Goal: Obtain resource: Download file/media

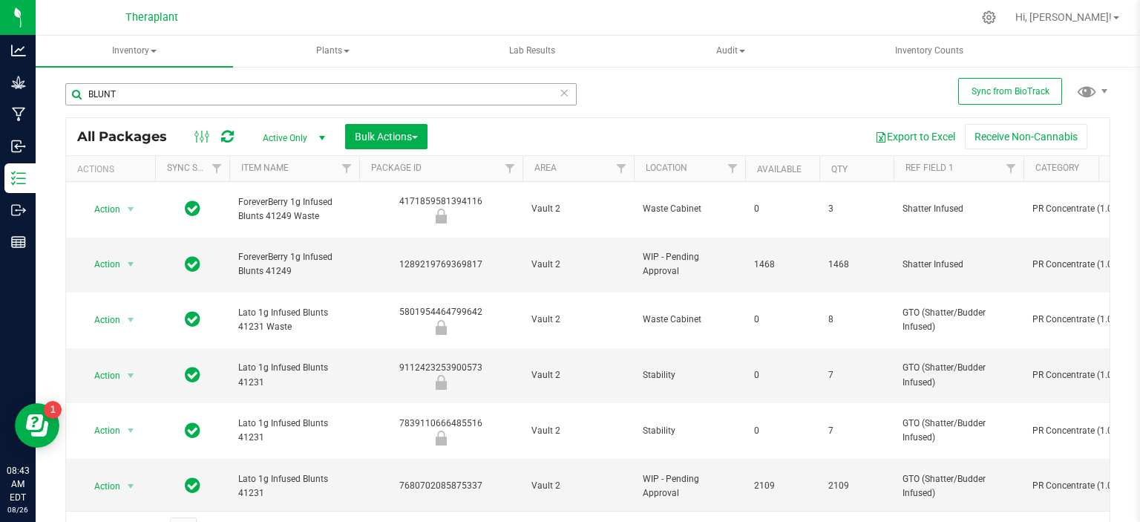
scroll to position [13, 0]
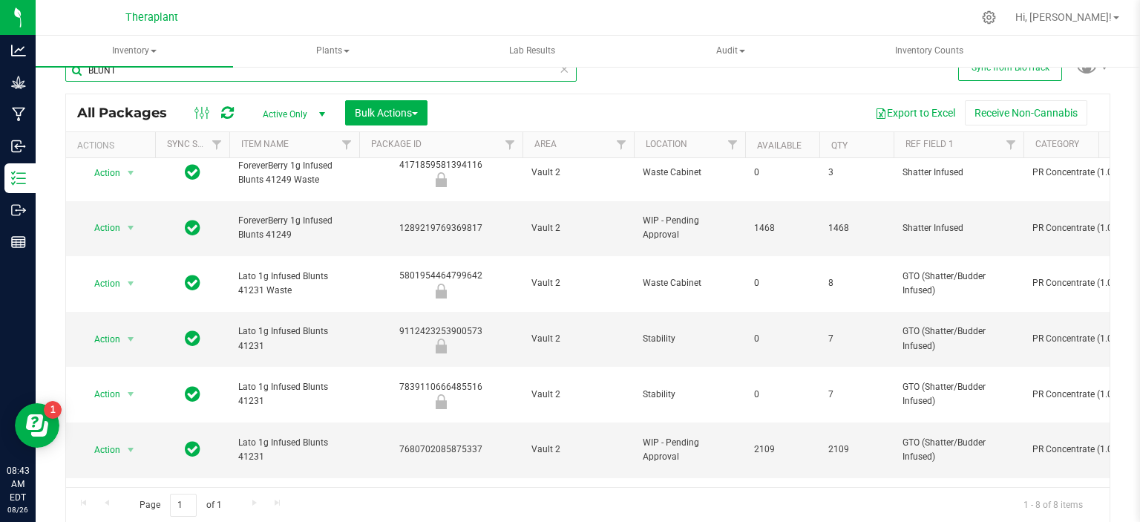
click at [264, 76] on input "BLUNT" at bounding box center [321, 70] width 512 height 22
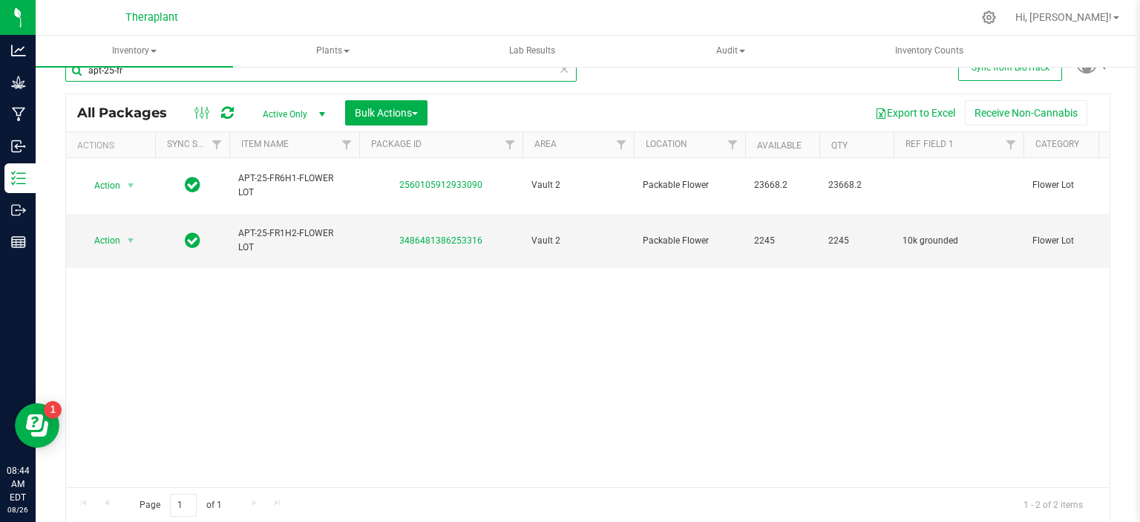
type input "apt-25-fr"
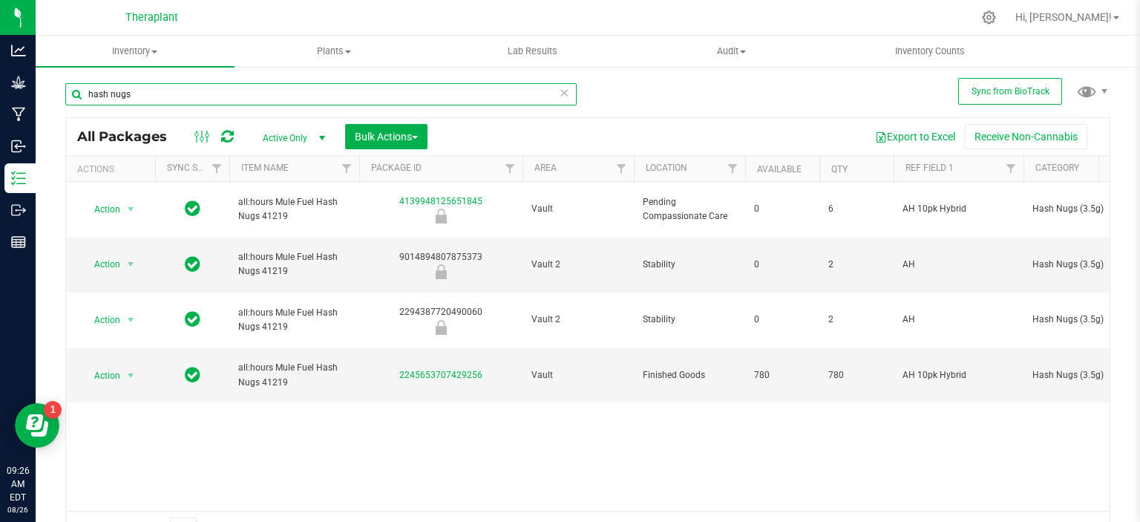
click at [277, 83] on input "hash nugs" at bounding box center [321, 94] width 512 height 22
click at [276, 75] on div "hash nugs" at bounding box center [326, 94] width 523 height 48
click at [270, 91] on input "hash nugs" at bounding box center [321, 94] width 512 height 22
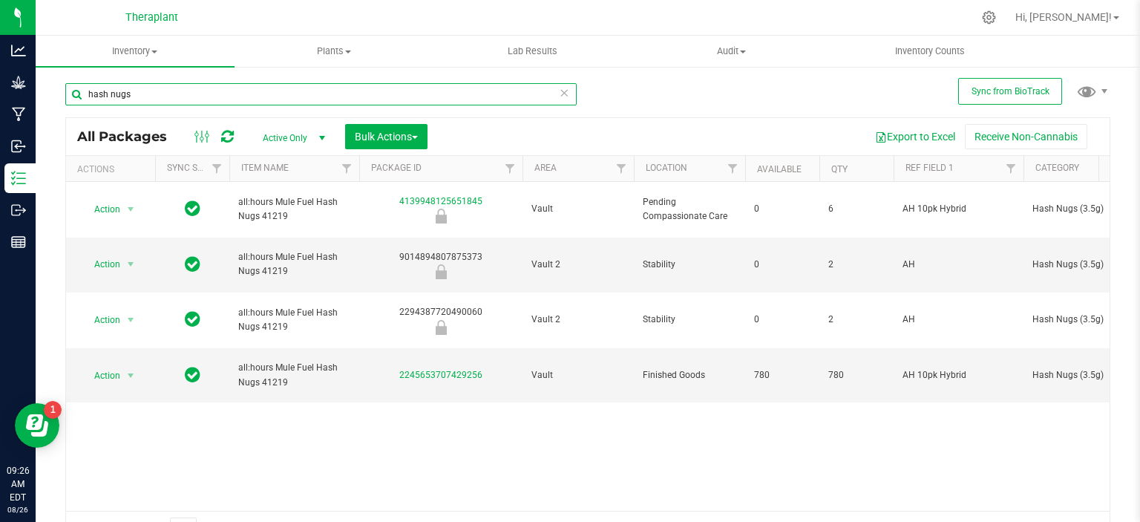
click at [270, 91] on input "hash nugs" at bounding box center [321, 94] width 512 height 22
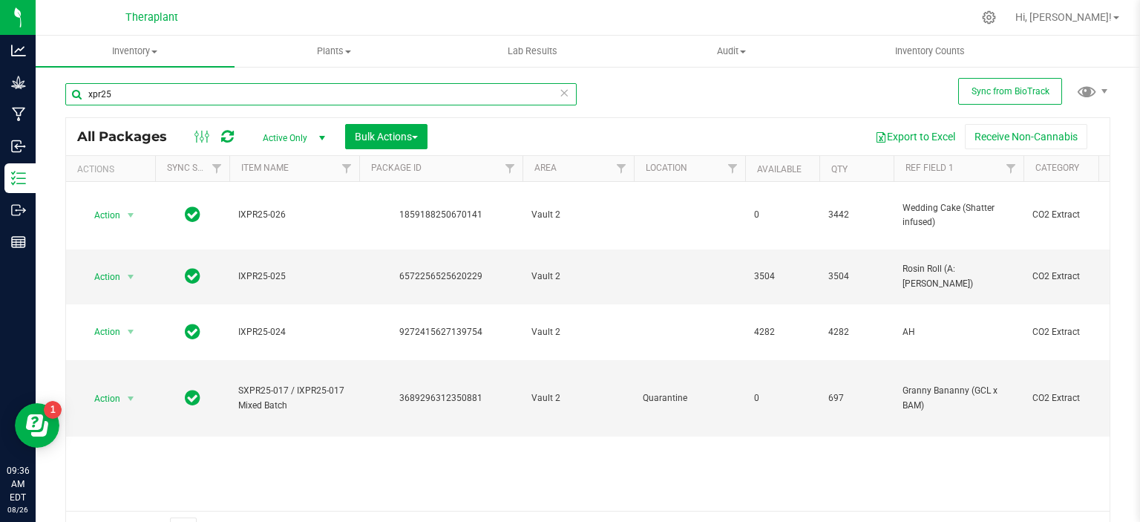
click at [191, 91] on input "xpr25" at bounding box center [321, 94] width 512 height 22
click at [190, 91] on input "xpr25" at bounding box center [321, 94] width 512 height 22
type input "cr"
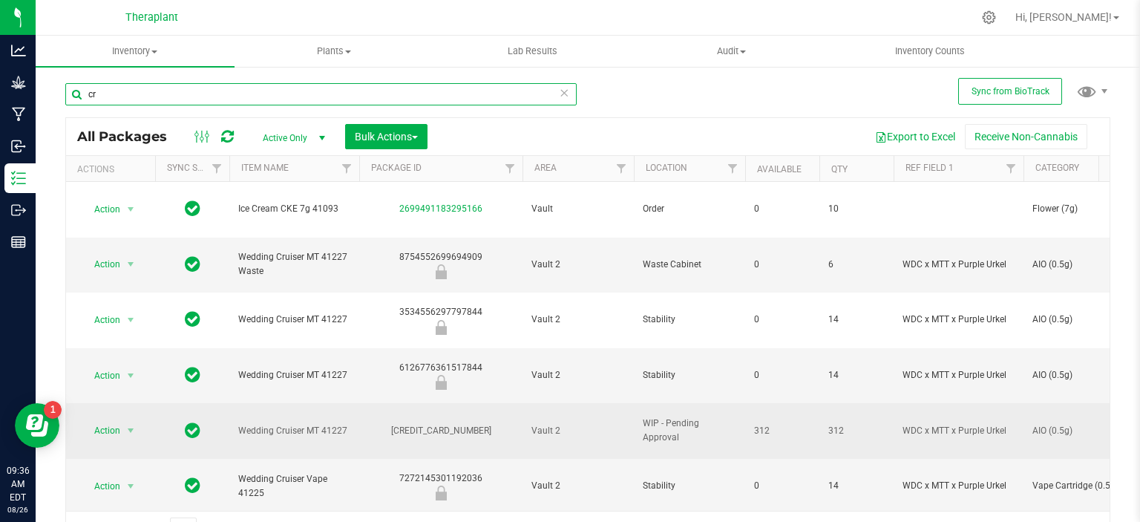
type input "[DATE]"
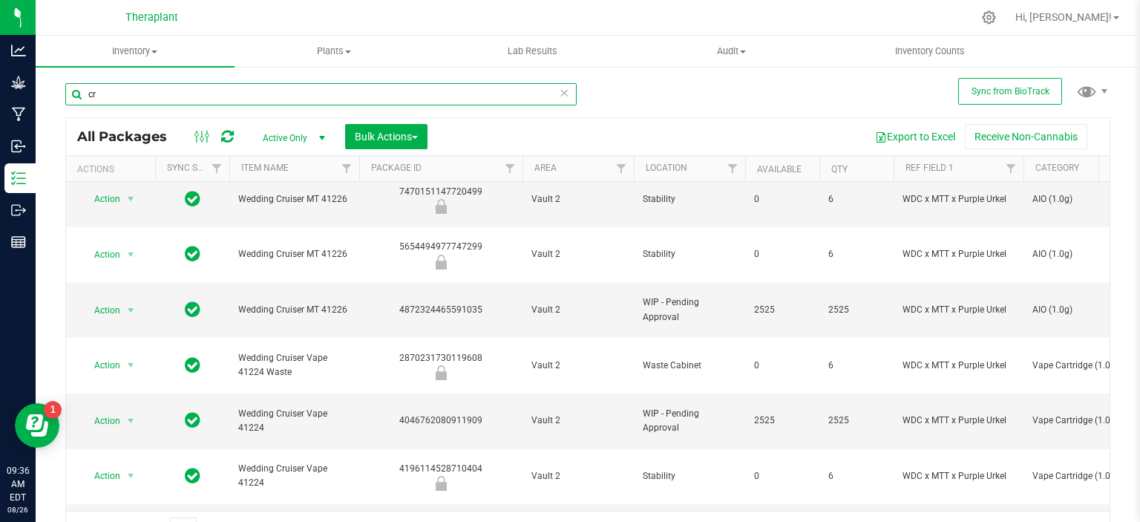
scroll to position [24, 0]
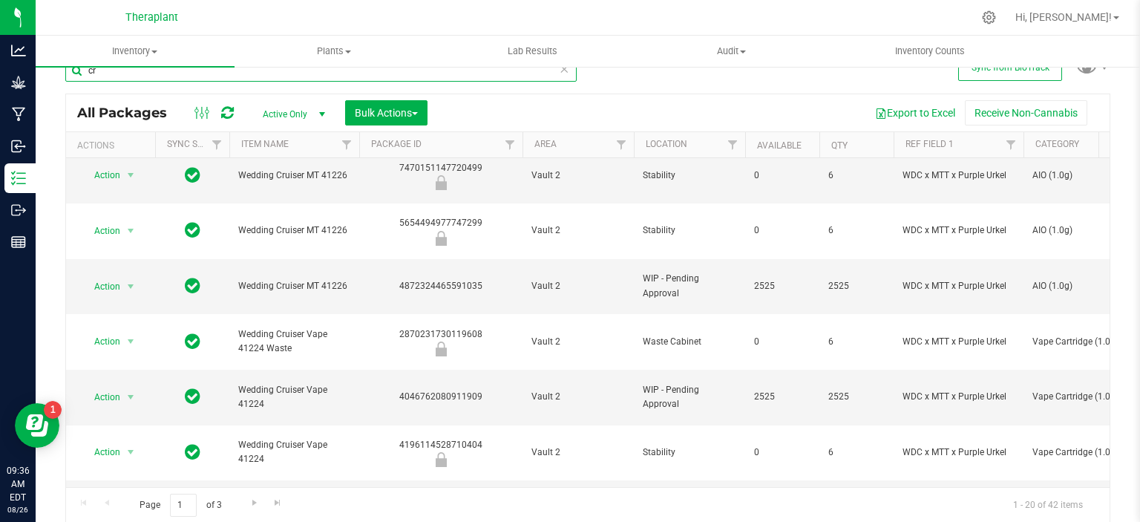
type input "cr"
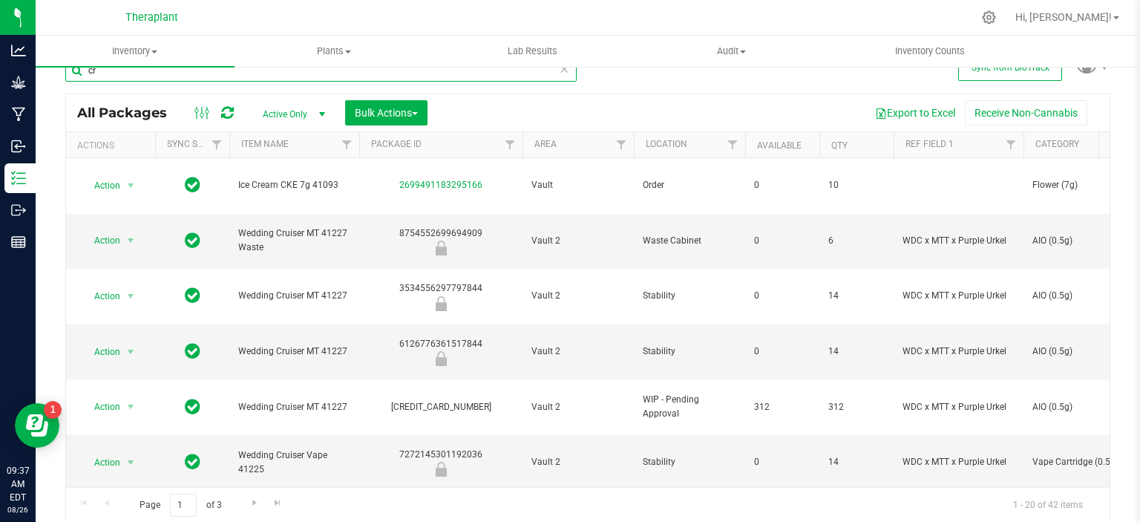
scroll to position [0, 0]
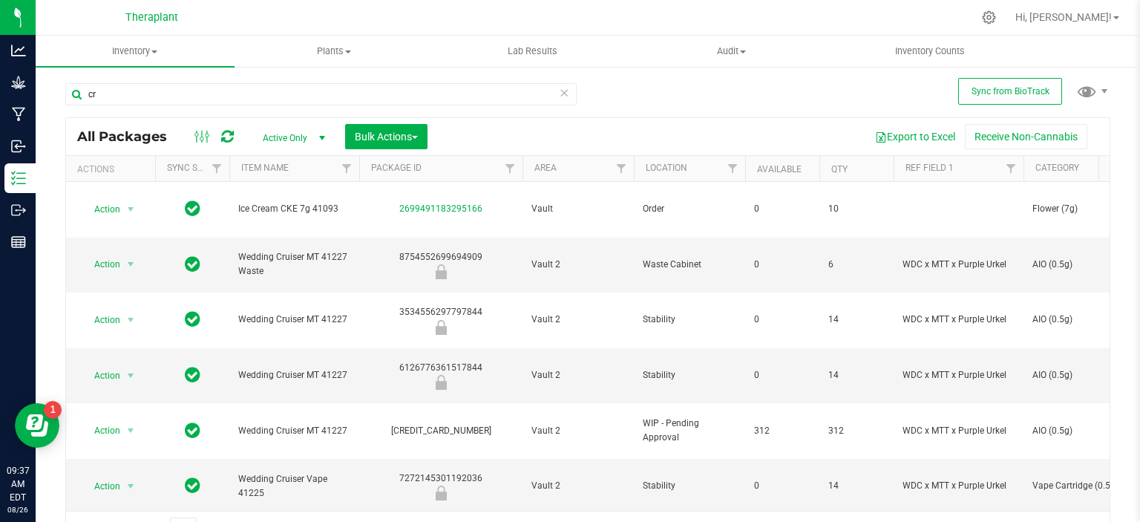
click at [559, 94] on icon at bounding box center [564, 92] width 10 height 18
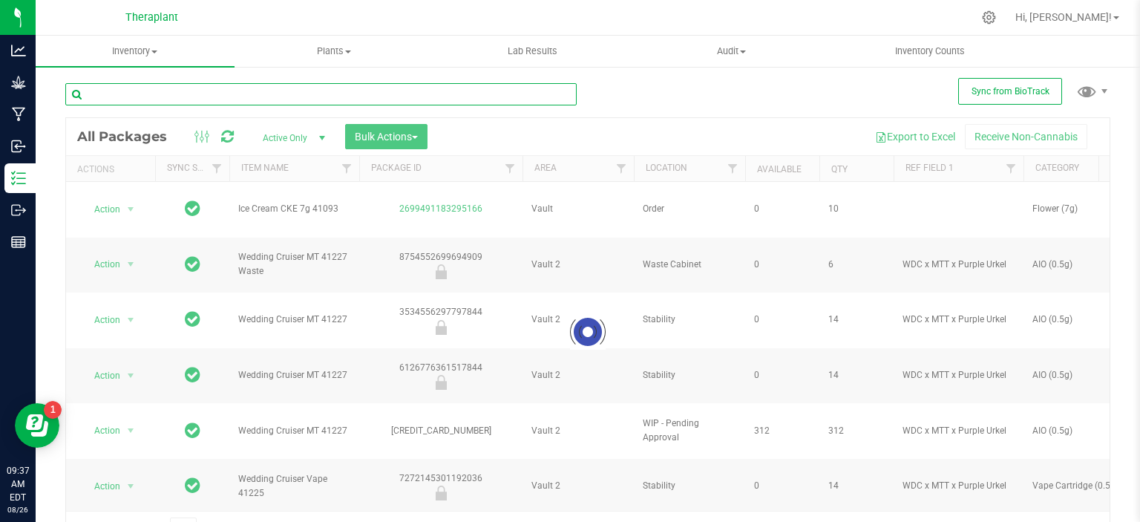
click at [478, 94] on input "text" at bounding box center [321, 94] width 512 height 22
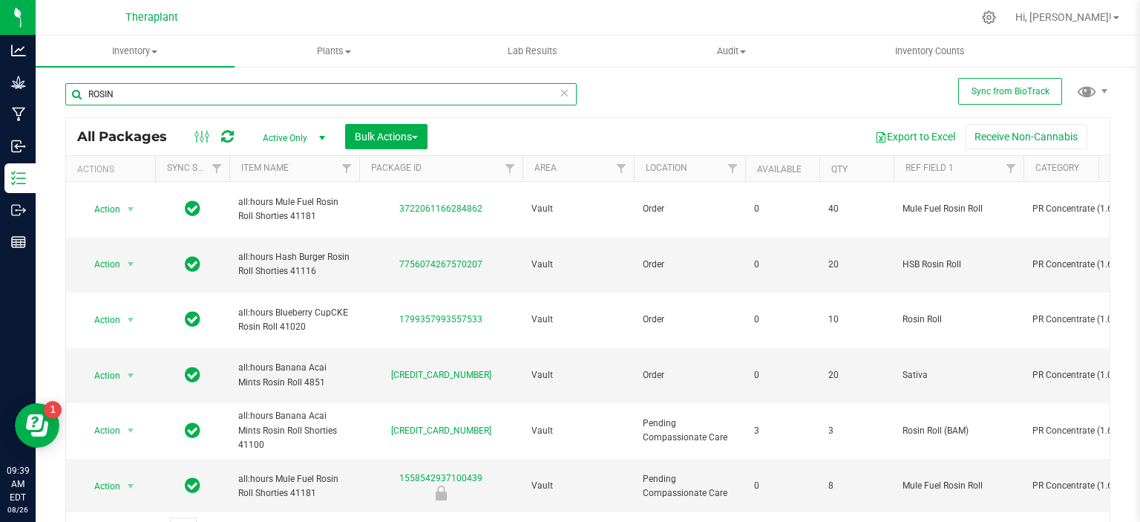
click at [215, 87] on input "ROSIN" at bounding box center [321, 94] width 512 height 22
click at [214, 87] on input "ROSIN" at bounding box center [321, 94] width 512 height 22
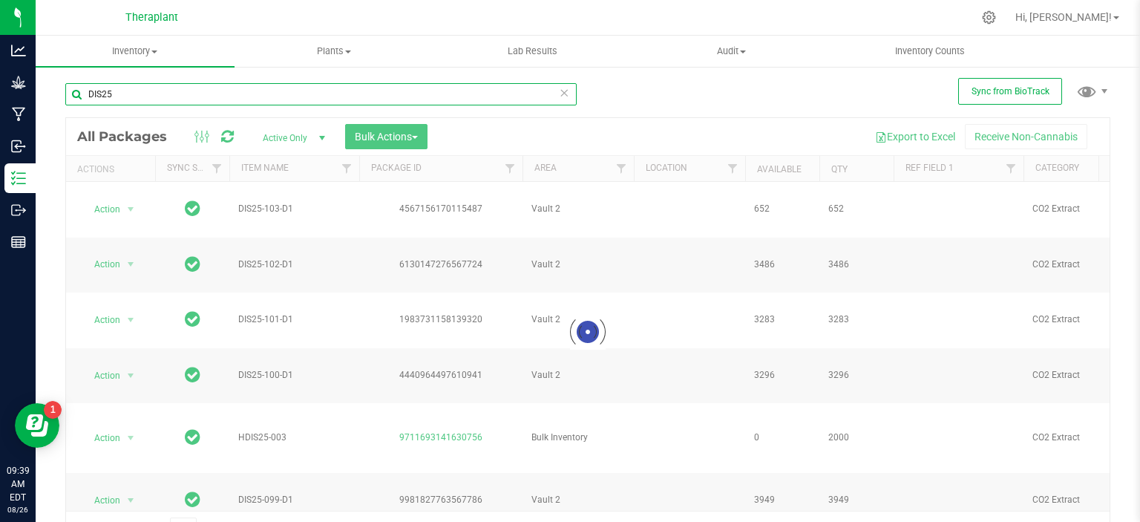
type input "DIS25"
click at [559, 89] on icon at bounding box center [564, 92] width 10 height 18
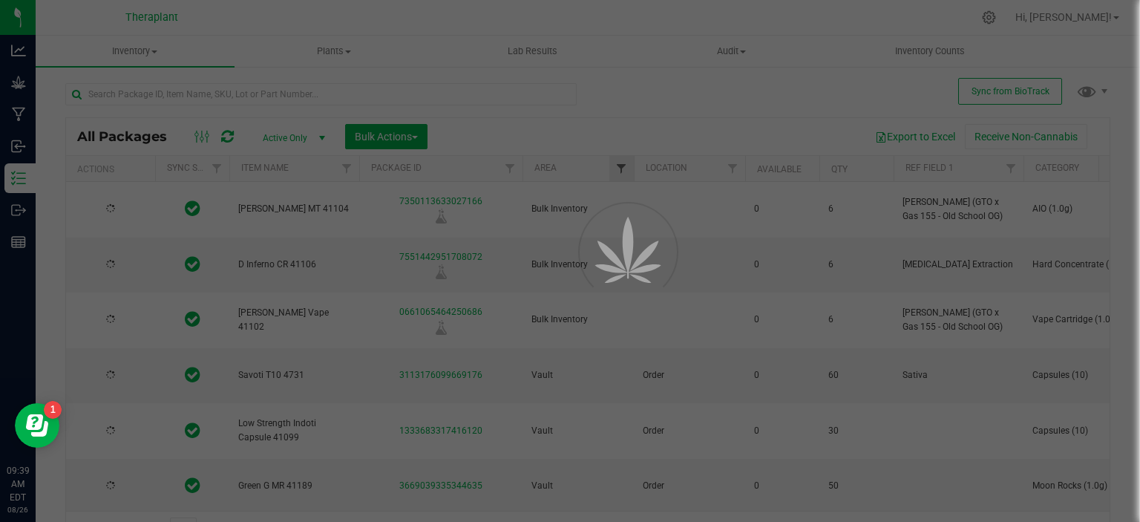
type input "[DATE]"
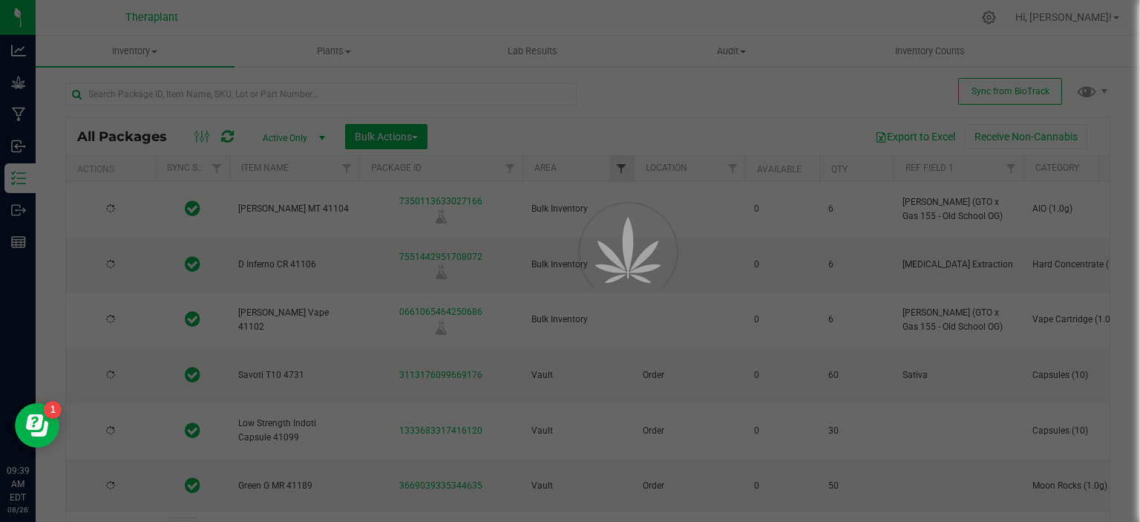
type input "[DATE]"
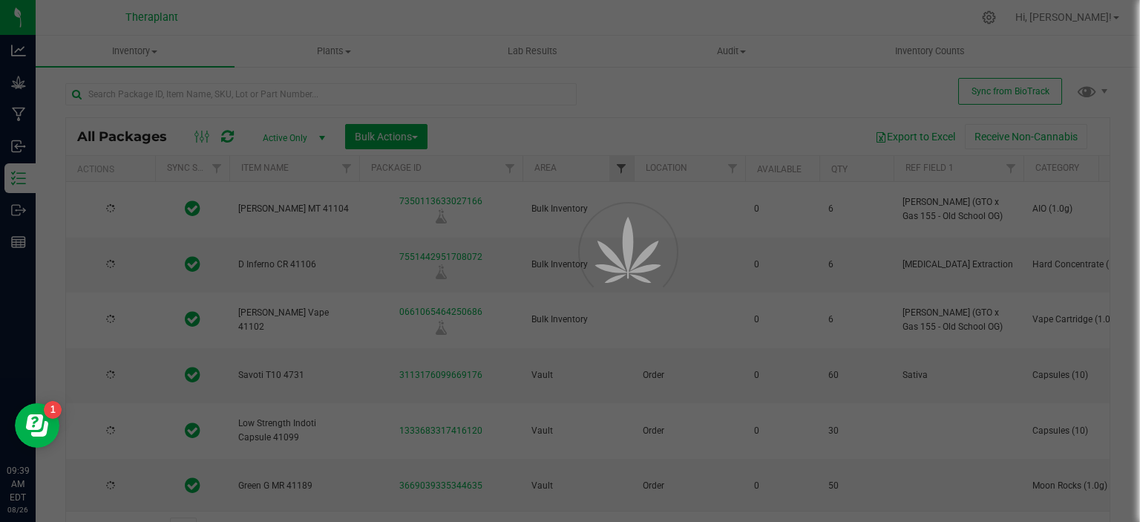
type input "[DATE]"
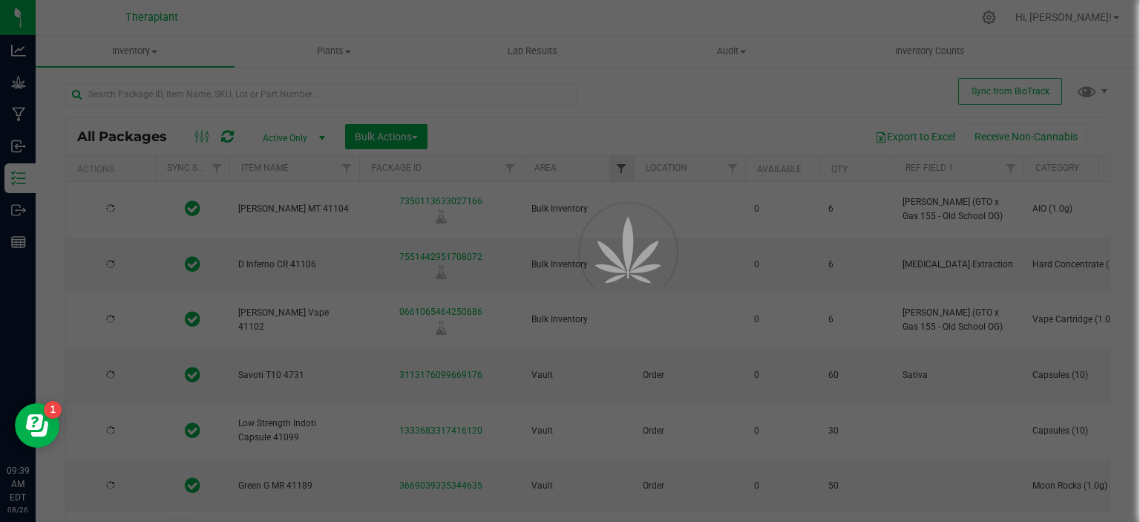
type input "[DATE]"
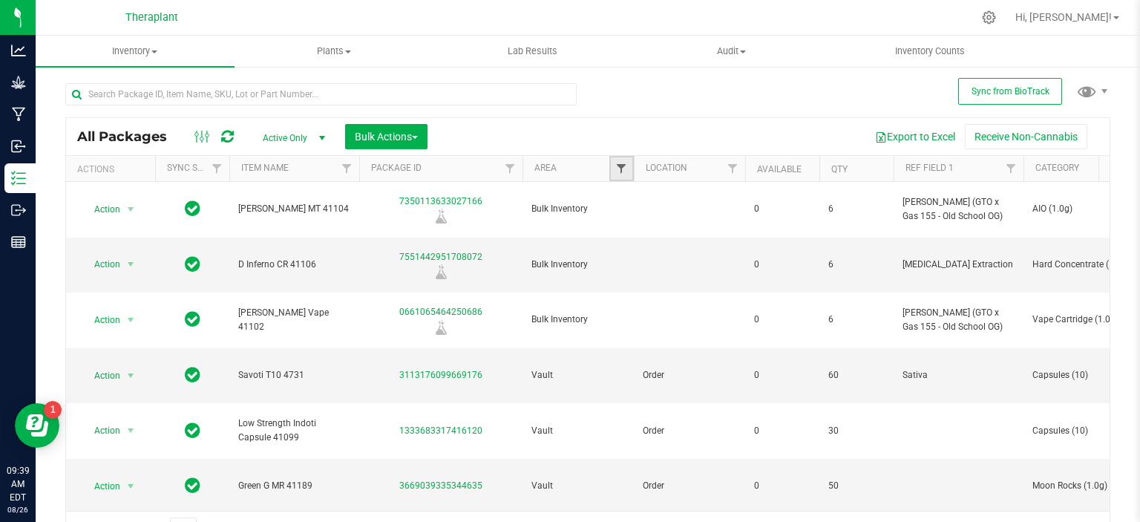
click at [624, 166] on span "Filter" at bounding box center [621, 169] width 12 height 12
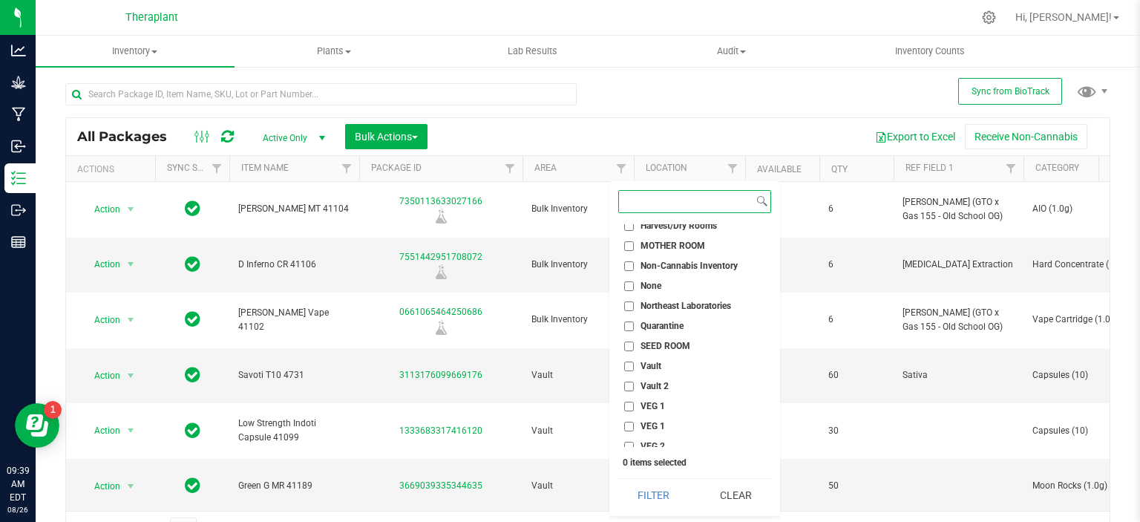
scroll to position [594, 0]
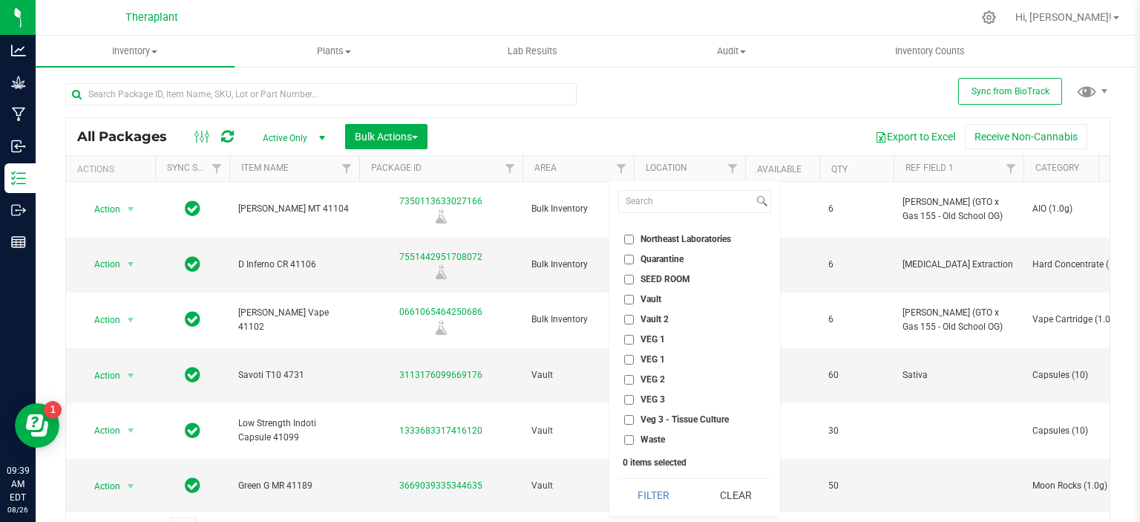
click at [656, 317] on span "Vault 2" at bounding box center [655, 319] width 28 height 9
click at [634, 317] on input "Vault 2" at bounding box center [629, 320] width 10 height 10
checkbox input "true"
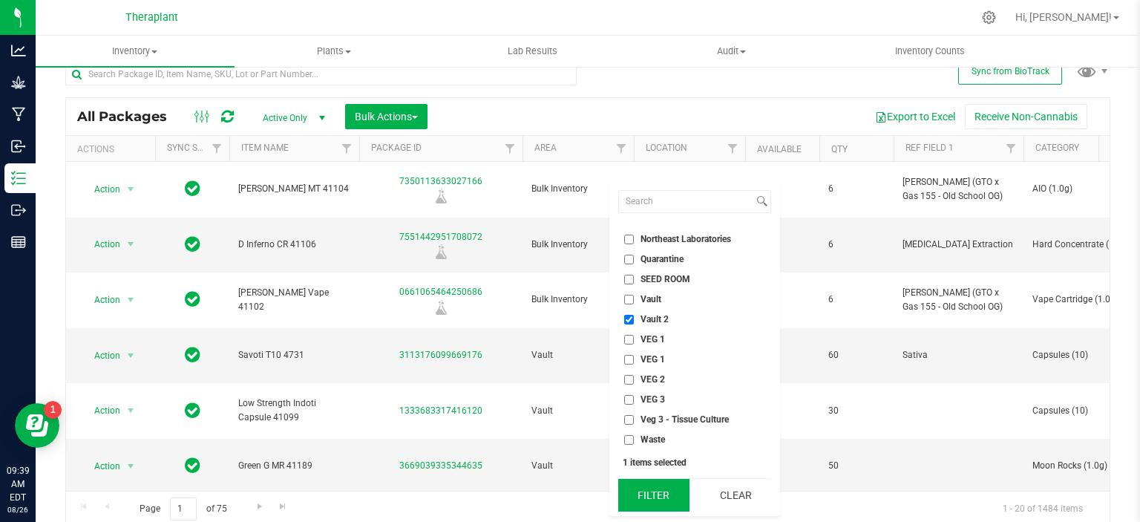
scroll to position [24, 0]
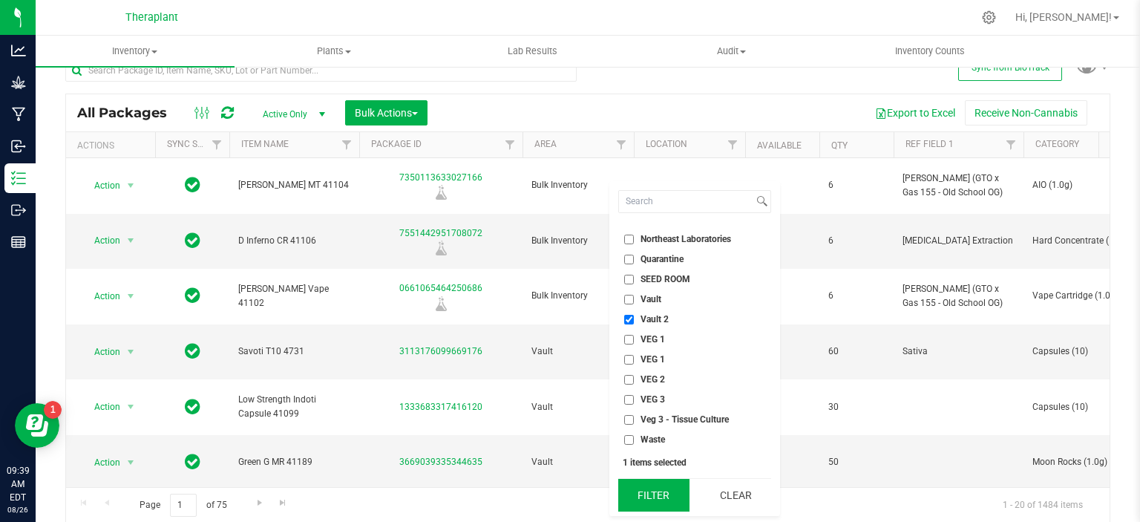
click at [657, 492] on button "Filter" at bounding box center [653, 495] width 71 height 33
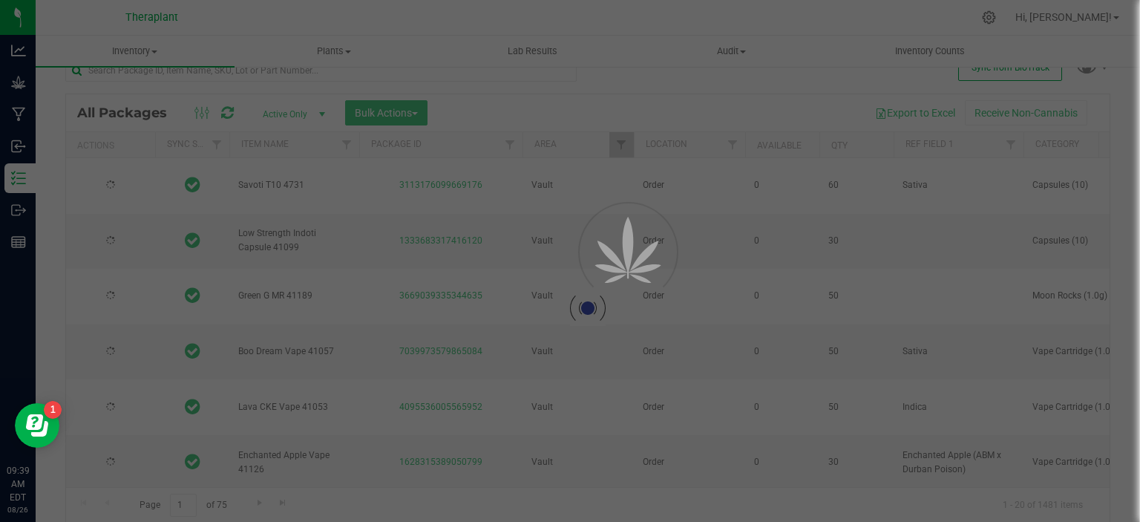
type input "[DATE]"
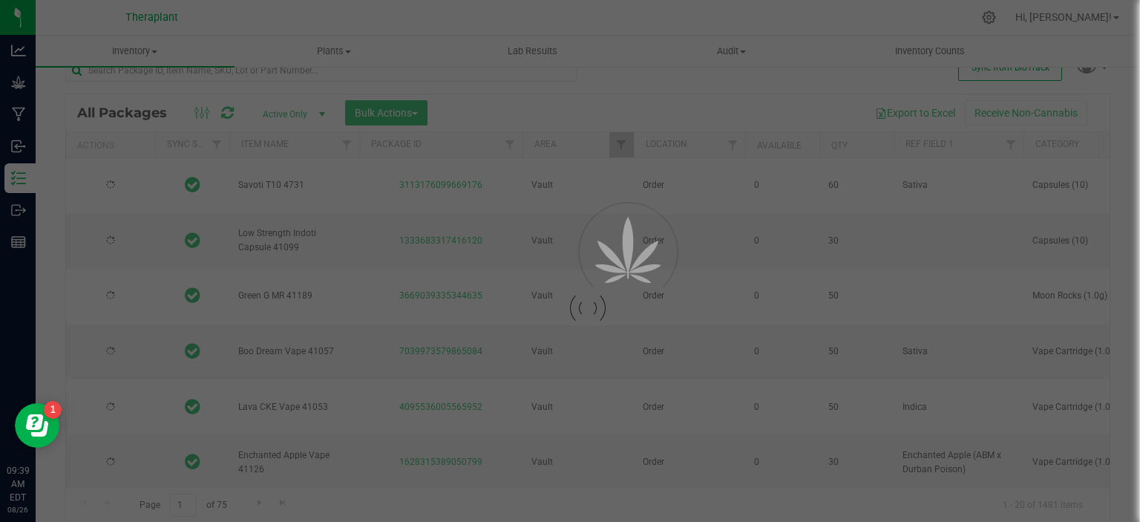
type input "[DATE]"
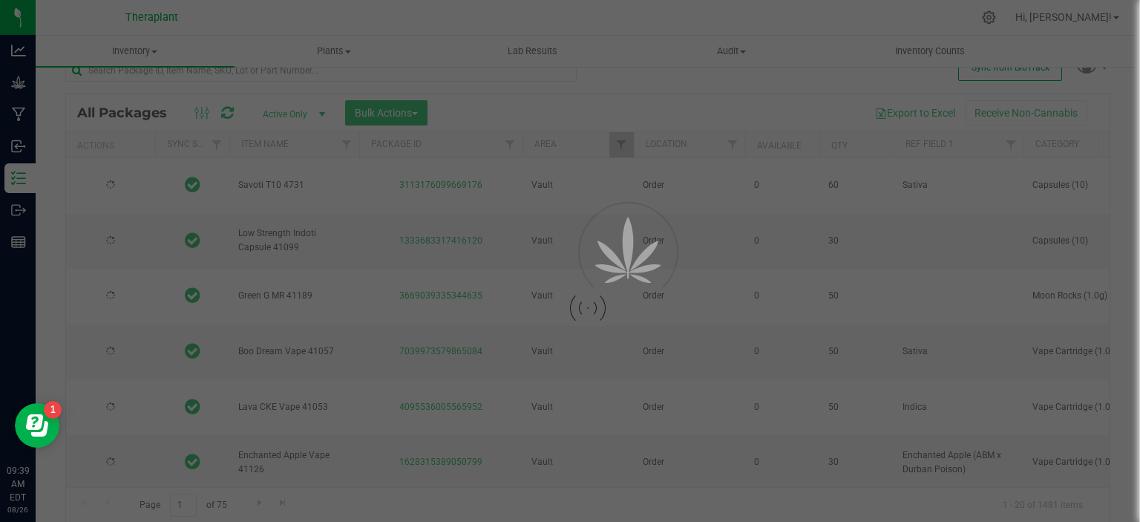
type input "[DATE]"
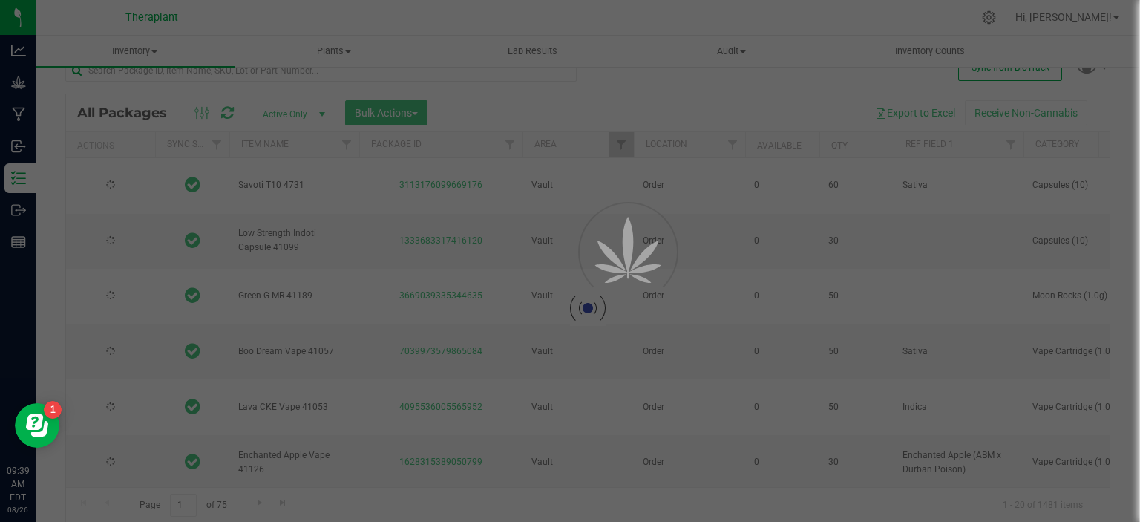
type input "[DATE]"
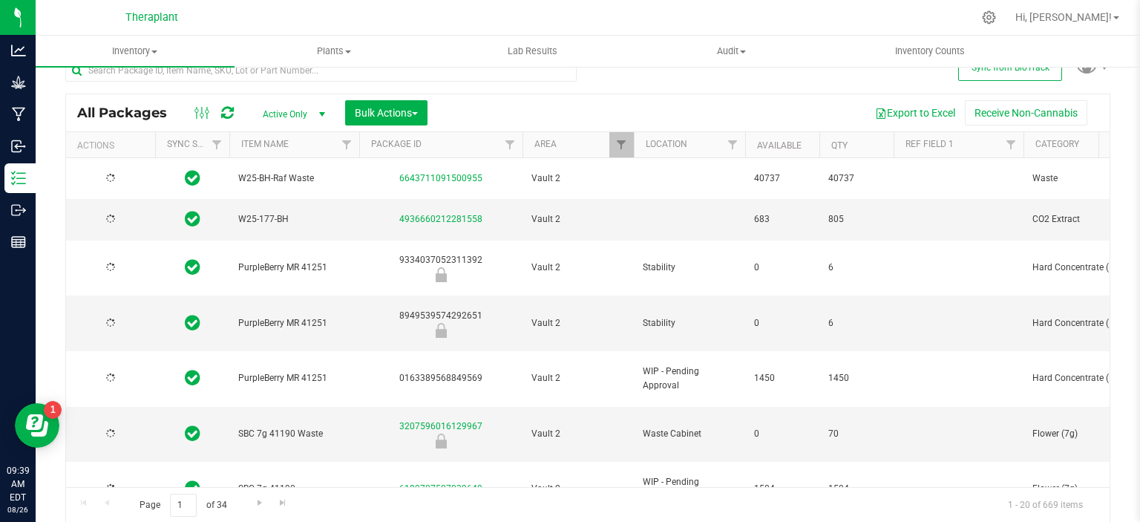
type input "[DATE]"
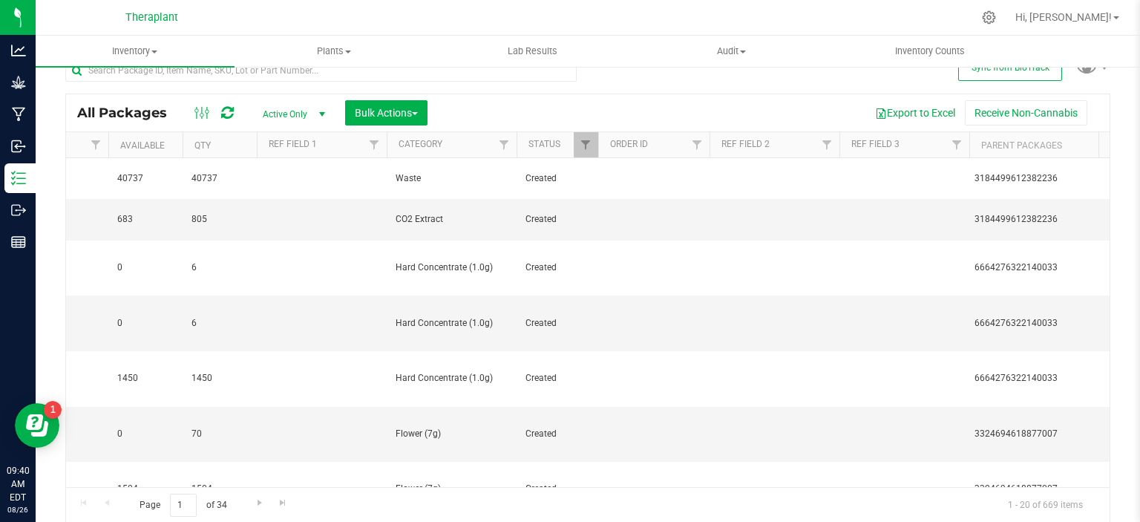
scroll to position [0, 629]
click at [511, 142] on span "Filter" at bounding box center [512, 145] width 12 height 12
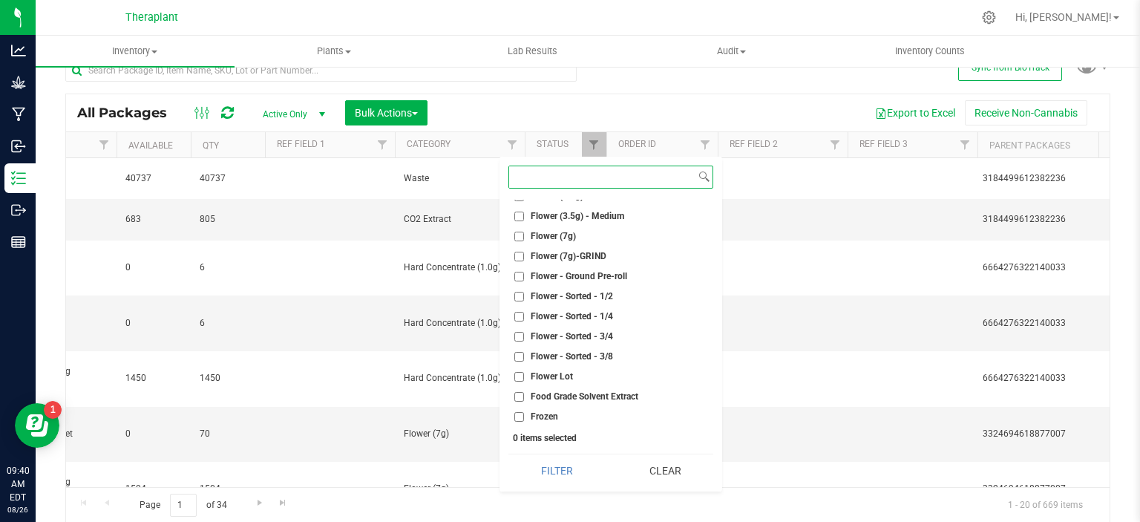
scroll to position [817, 0]
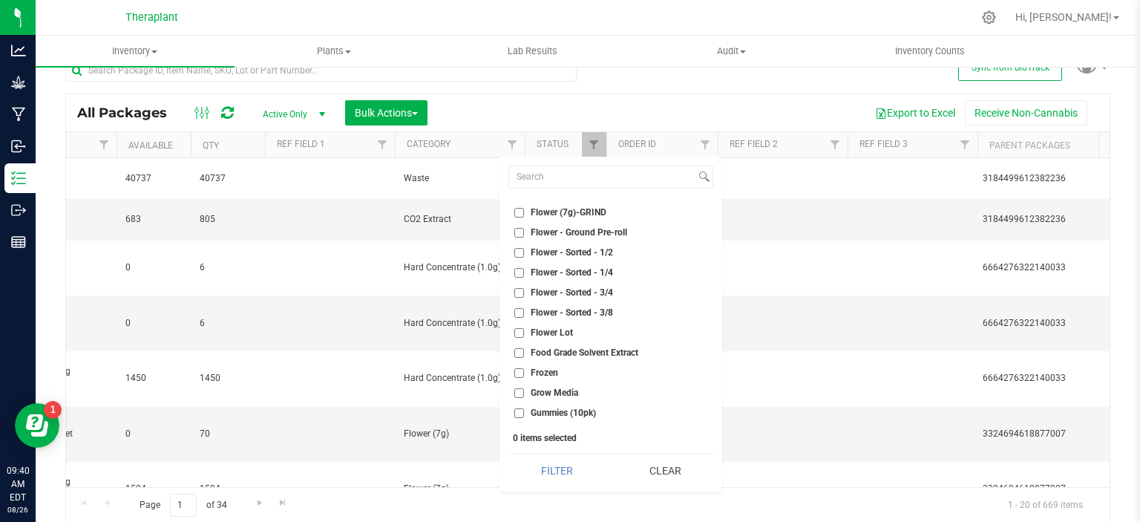
click at [559, 334] on span "Flower Lot" at bounding box center [552, 332] width 42 height 9
click at [524, 334] on input "Flower Lot" at bounding box center [520, 333] width 10 height 10
checkbox input "true"
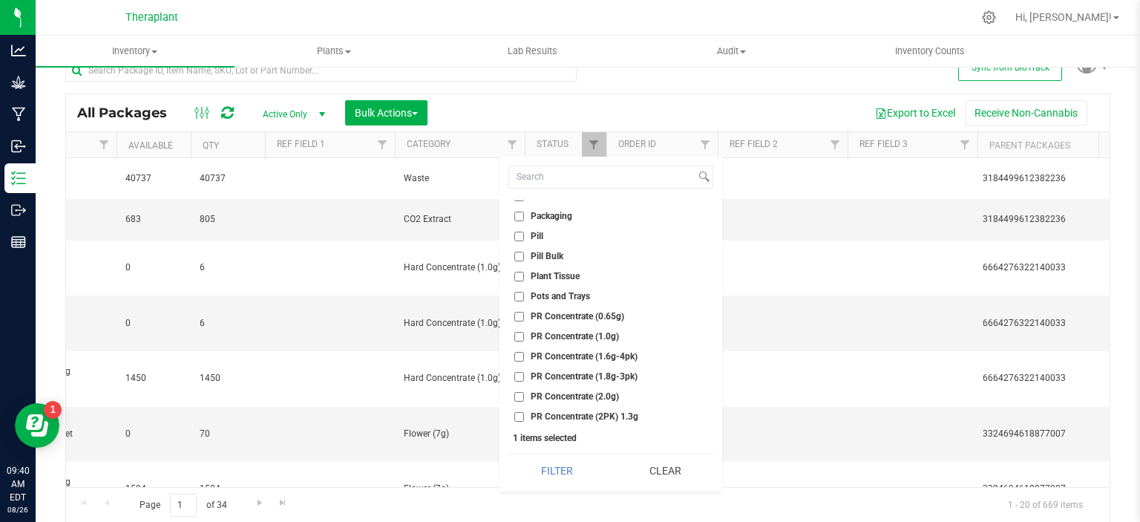
scroll to position [1854, 0]
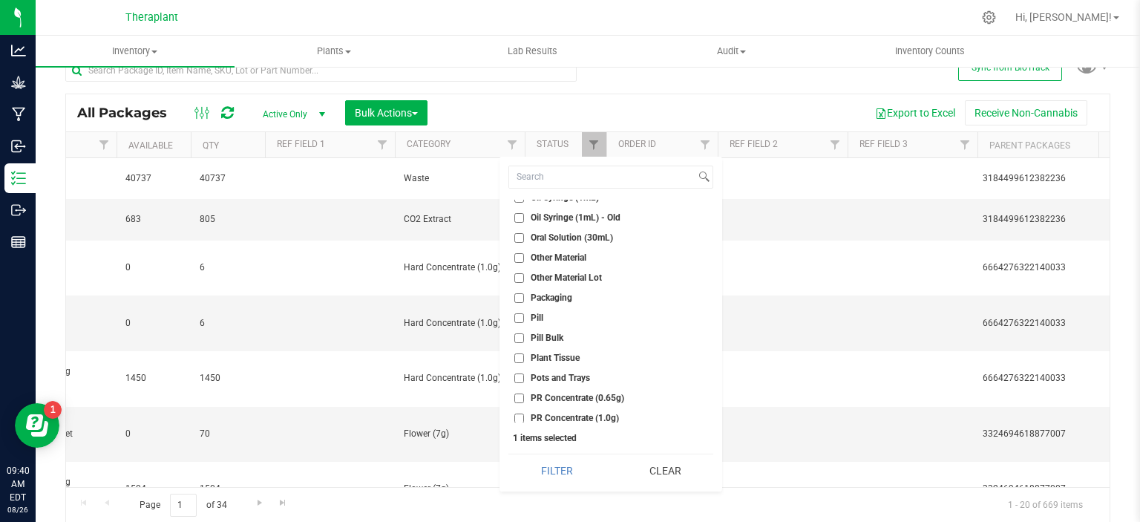
click at [578, 279] on span "Other Material Lot" at bounding box center [566, 277] width 71 height 9
click at [524, 279] on input "Other Material Lot" at bounding box center [520, 278] width 10 height 10
checkbox input "true"
click at [577, 474] on button "Filter" at bounding box center [557, 470] width 97 height 33
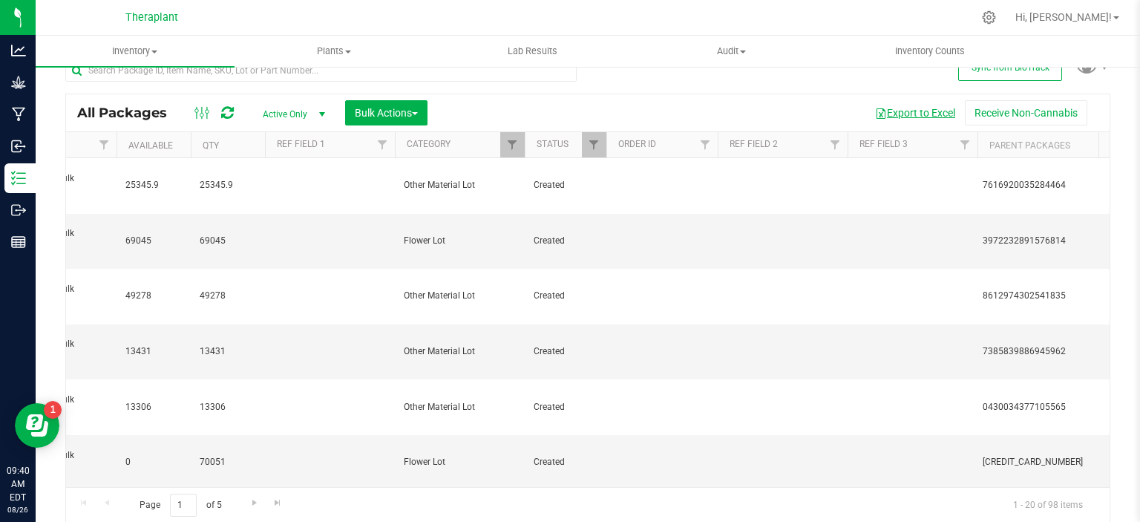
click at [893, 112] on button "Export to Excel" at bounding box center [915, 112] width 99 height 25
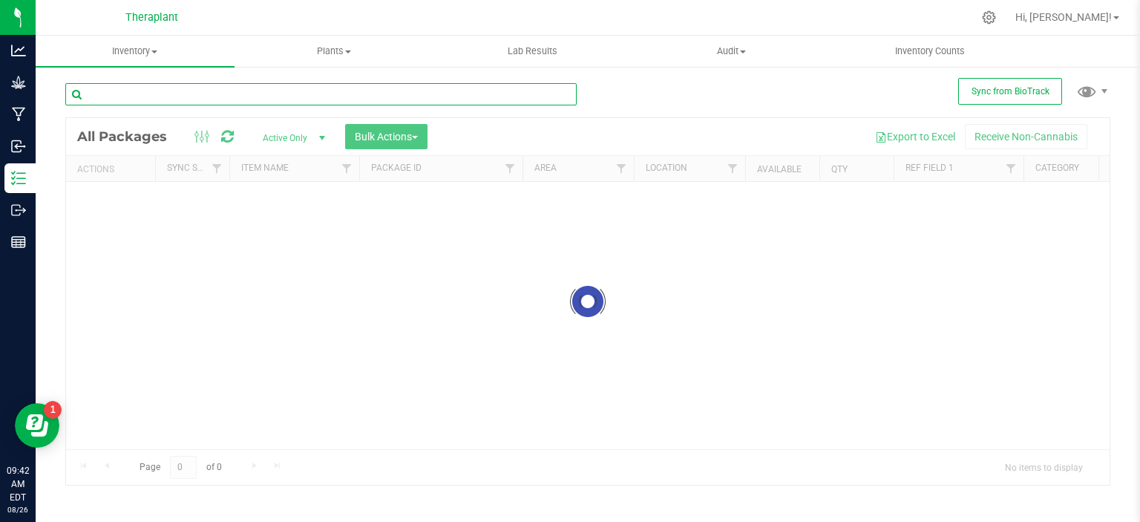
click at [181, 90] on input "text" at bounding box center [321, 94] width 512 height 22
type input "DIS25"
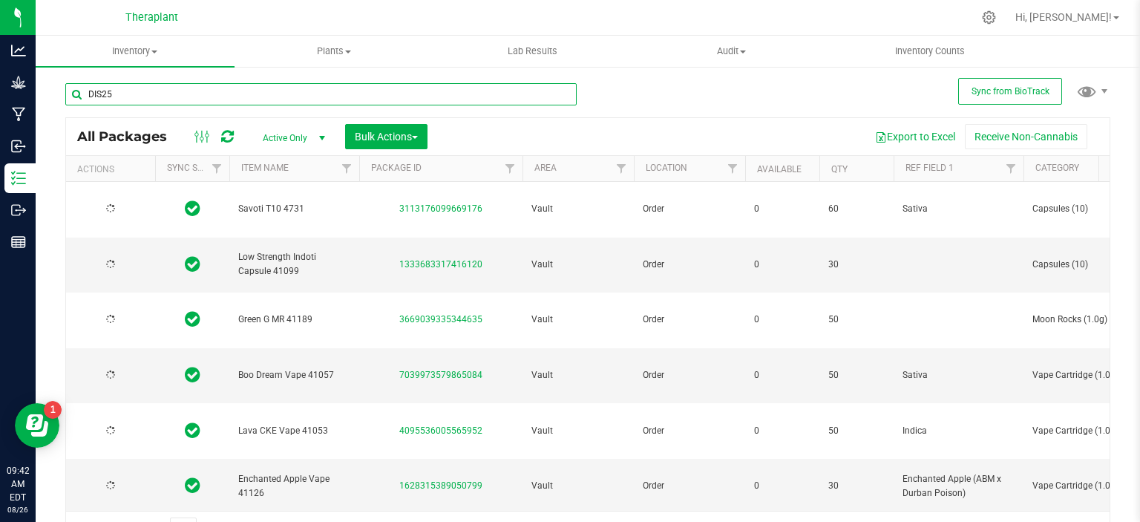
type input "[DATE]"
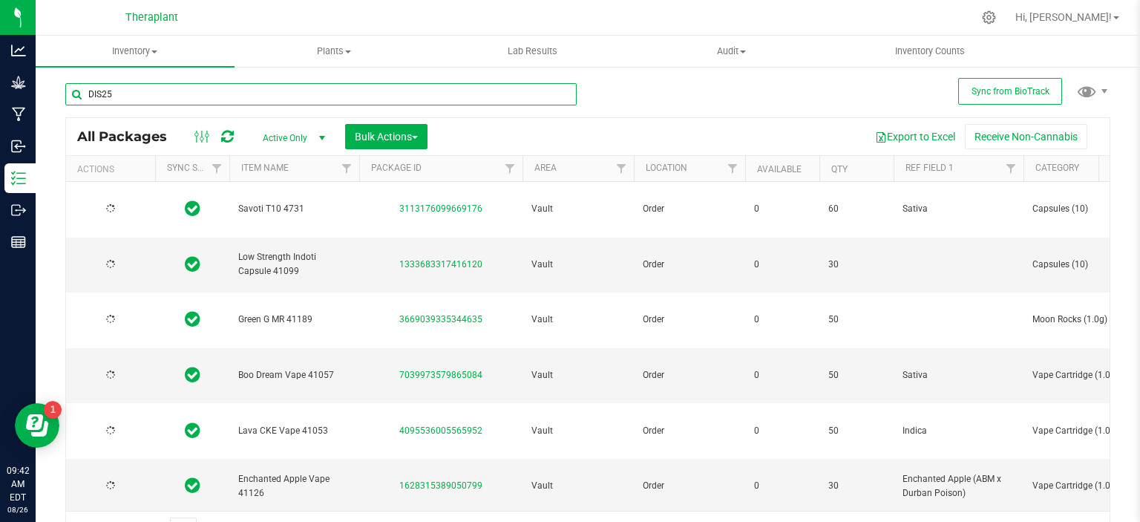
type input "[DATE]"
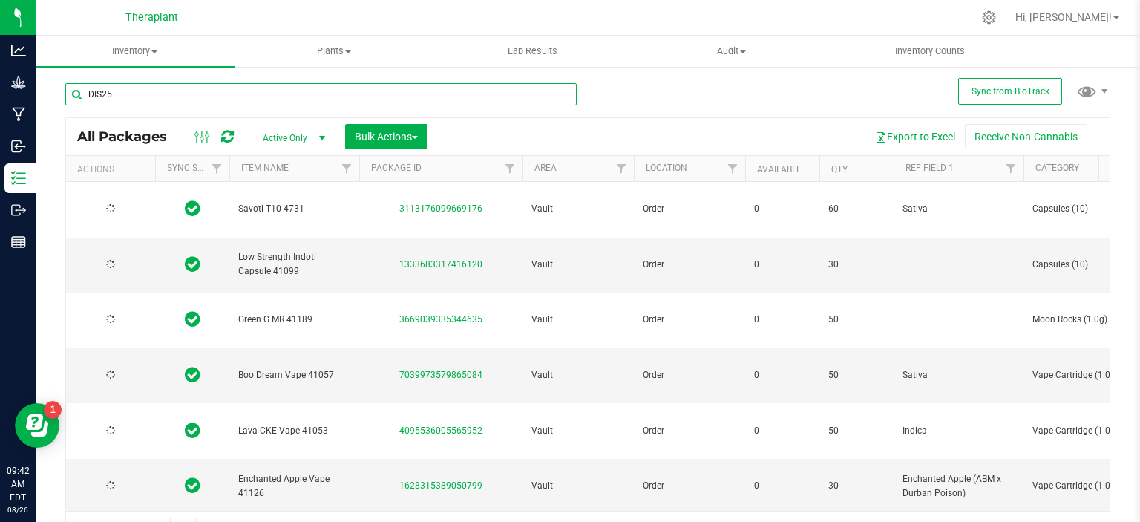
type input "[DATE]"
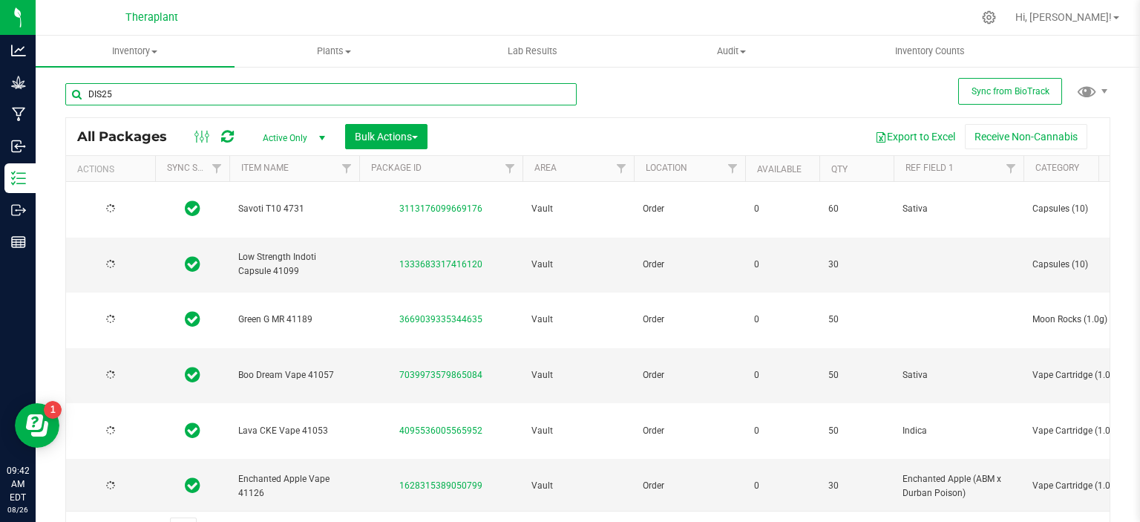
type input "[DATE]"
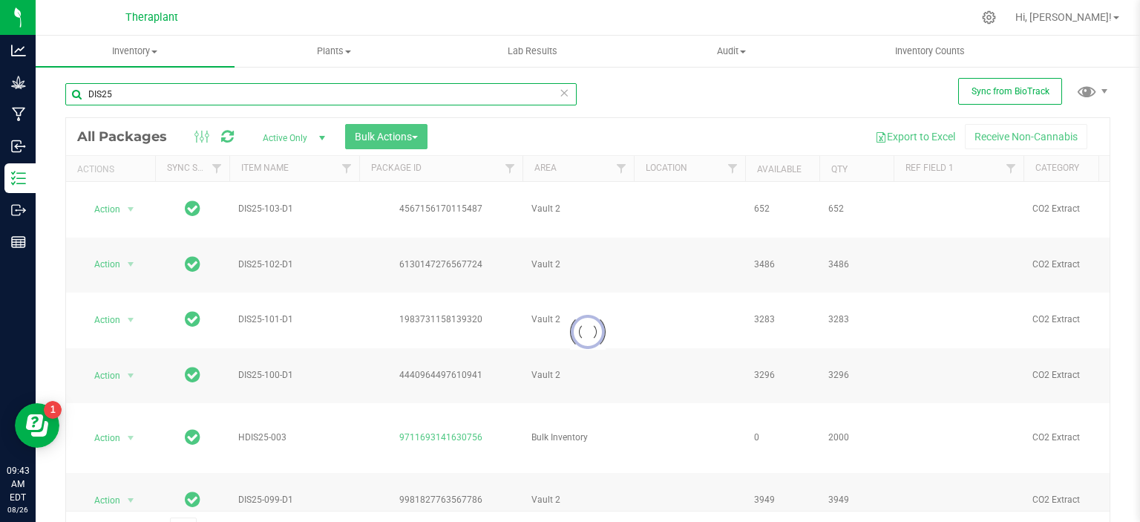
type input "DIS25"
click at [891, 106] on div "DIS25 Loading... All Packages Active Only Active Only Lab Samples Locked All Ex…" at bounding box center [587, 308] width 1045 height 478
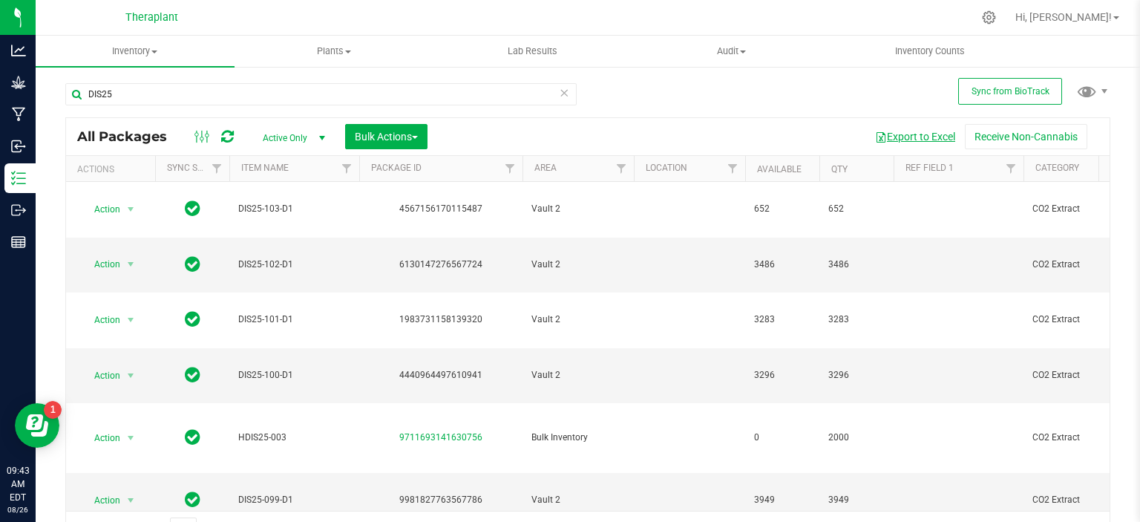
click at [894, 136] on button "Export to Excel" at bounding box center [915, 136] width 99 height 25
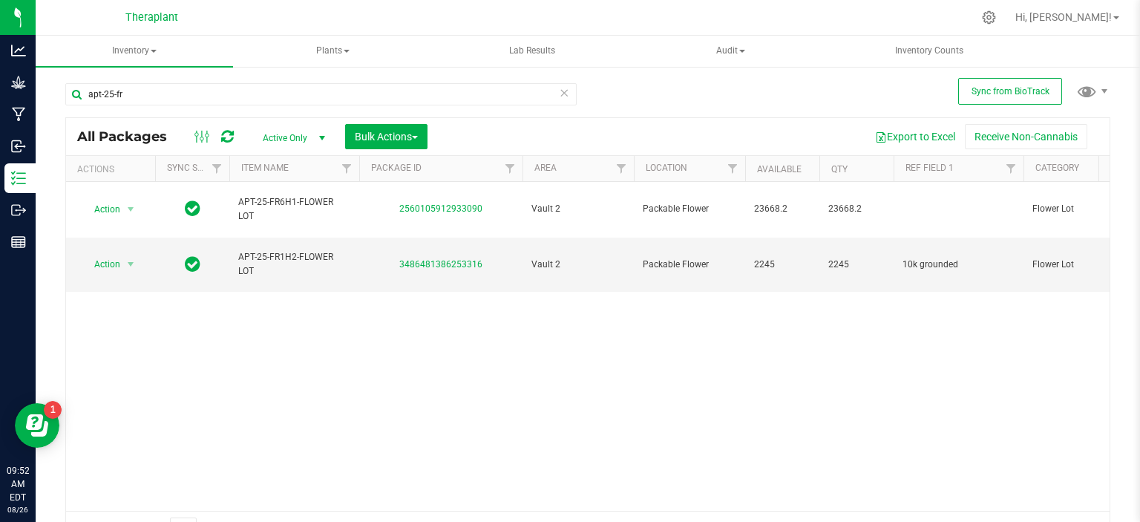
scroll to position [24, 0]
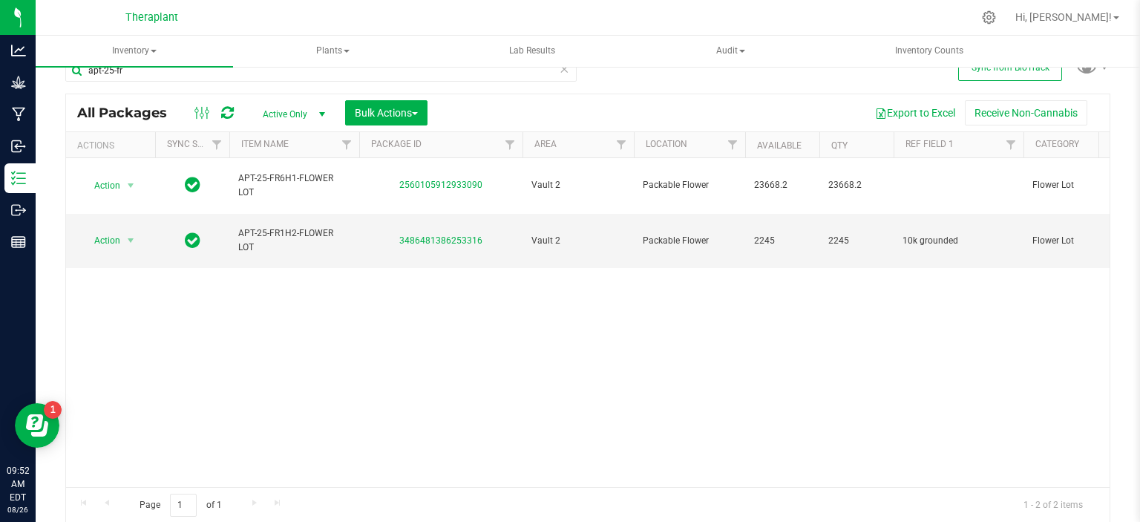
click at [560, 74] on icon at bounding box center [564, 68] width 10 height 18
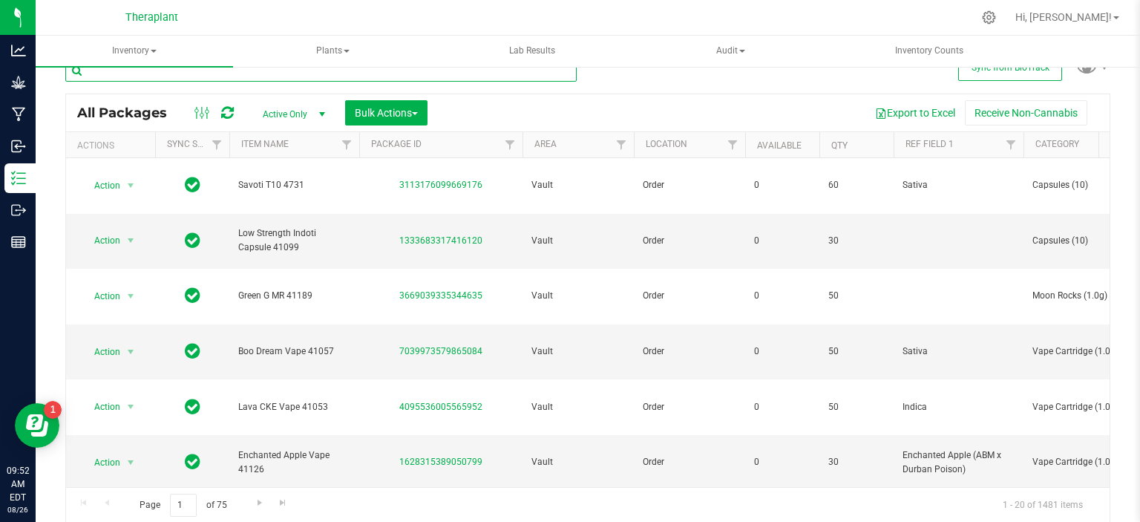
click at [232, 79] on input "text" at bounding box center [321, 70] width 512 height 22
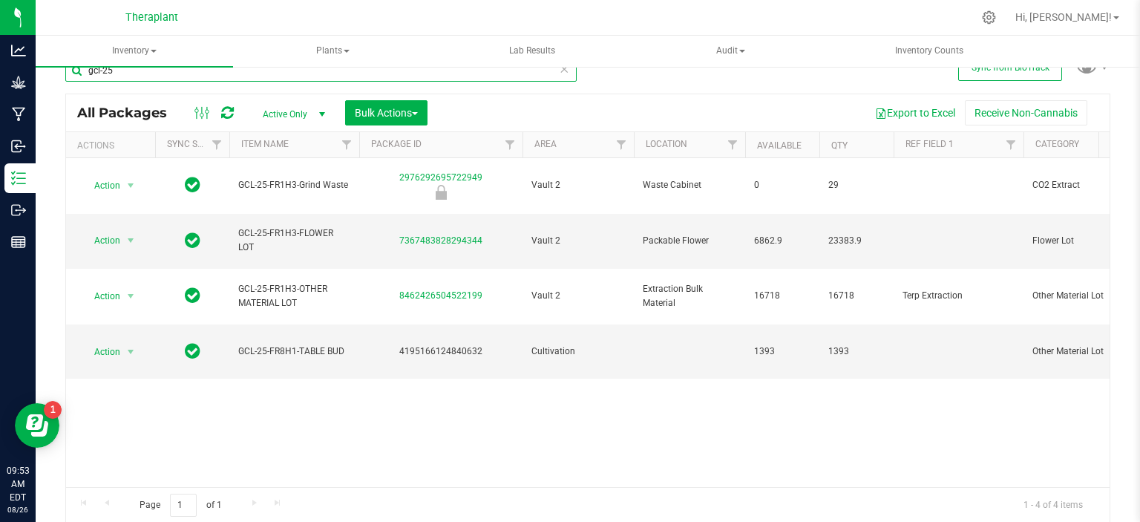
type input "gcl-25"
